Goal: Task Accomplishment & Management: Complete application form

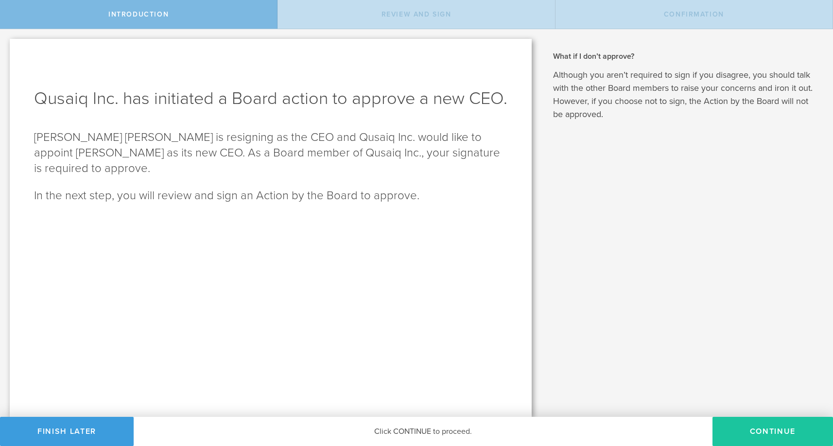
click at [754, 429] on button "Continue" at bounding box center [773, 431] width 121 height 29
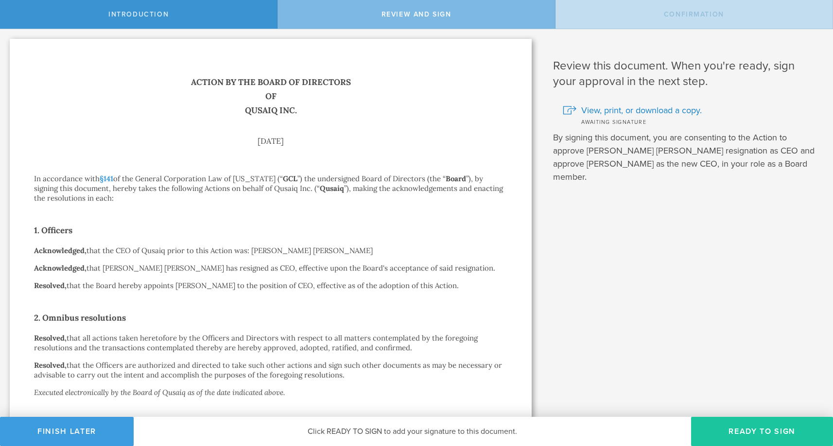
click at [784, 431] on button "Ready to Sign" at bounding box center [762, 431] width 142 height 29
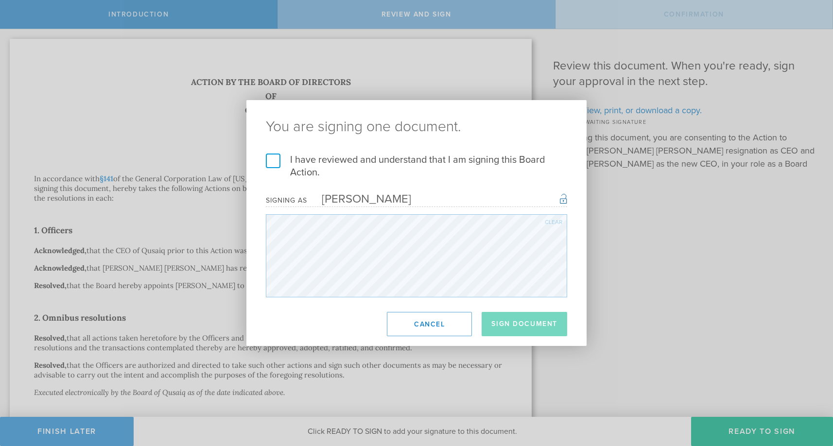
click at [275, 164] on label "I have reviewed and understand that I am signing this Board Action." at bounding box center [416, 166] width 301 height 25
click at [0, 0] on input "I have reviewed and understand that I am signing this Board Action." at bounding box center [0, 0] width 0 height 0
click at [540, 327] on button "Sign Document" at bounding box center [525, 324] width 86 height 24
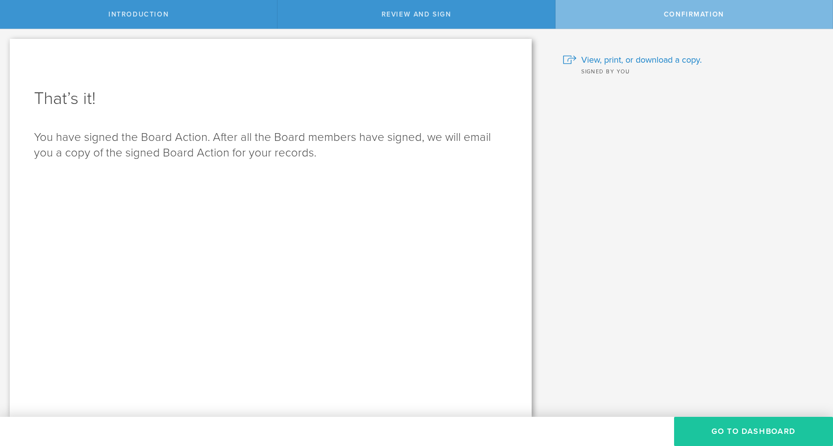
click at [758, 432] on button "Go to Dashboard" at bounding box center [753, 431] width 159 height 29
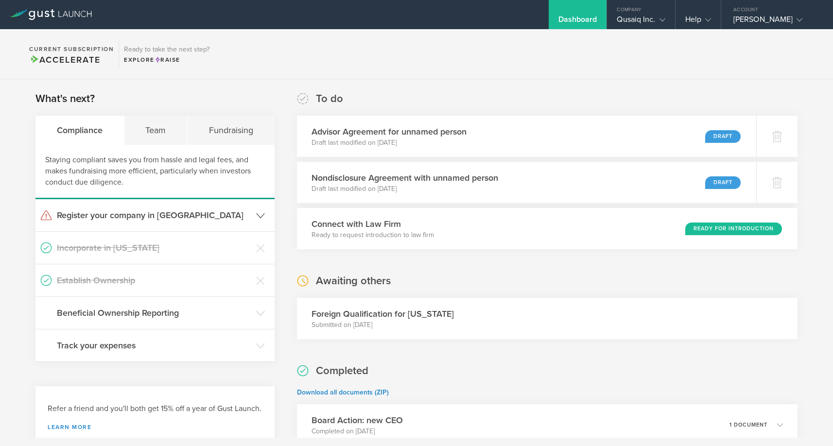
click at [228, 213] on h3 "Register your company in [GEOGRAPHIC_DATA]" at bounding box center [154, 215] width 195 height 13
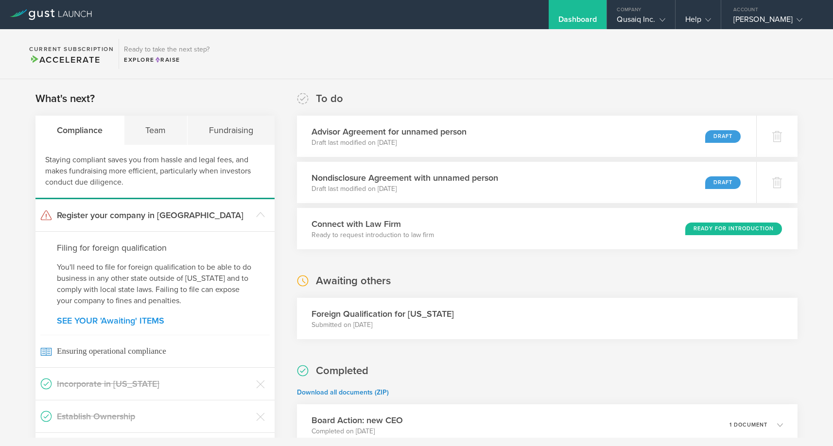
click at [124, 317] on link "SEE YOUR 'Awaiting' ITEMS" at bounding box center [155, 321] width 196 height 9
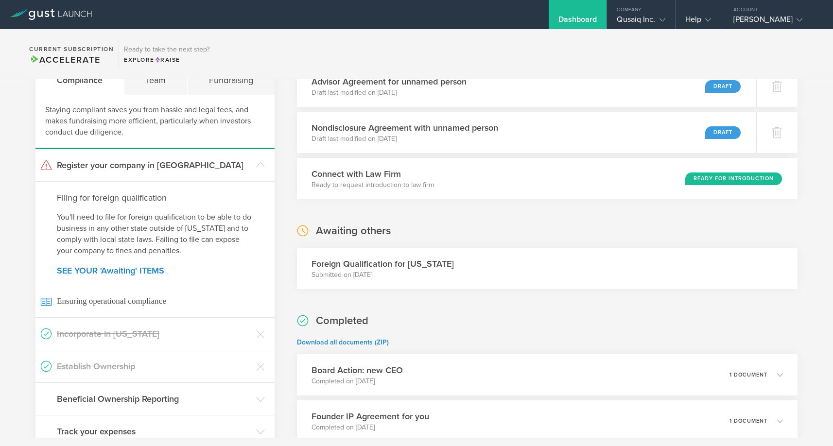
scroll to position [49, 0]
